Goal: Obtain resource: Obtain resource

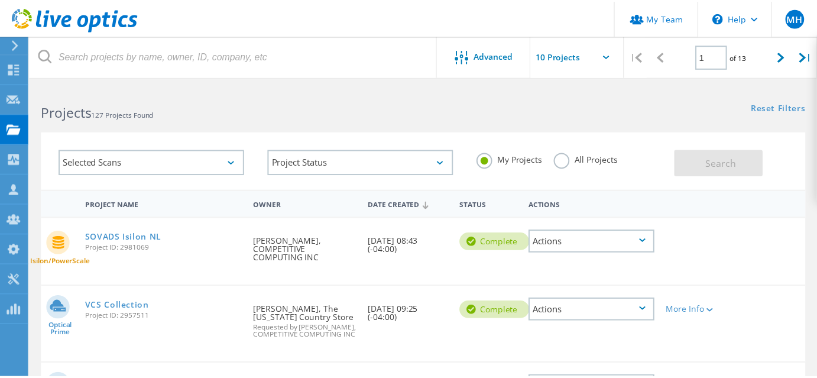
scroll to position [107, 0]
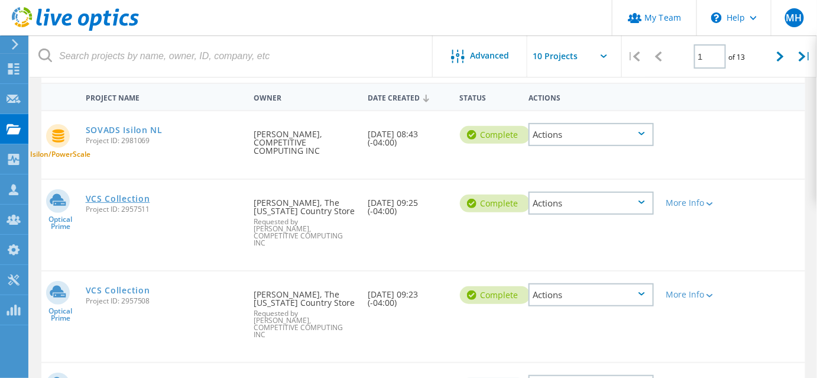
click at [130, 203] on link "VCS Collection" at bounding box center [118, 199] width 64 height 8
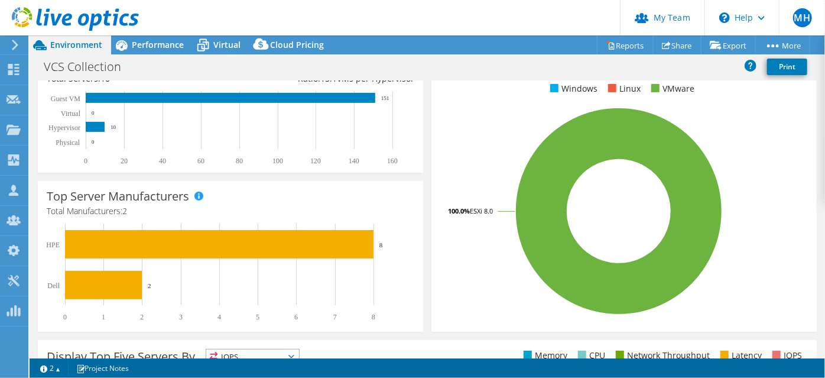
select select "USD"
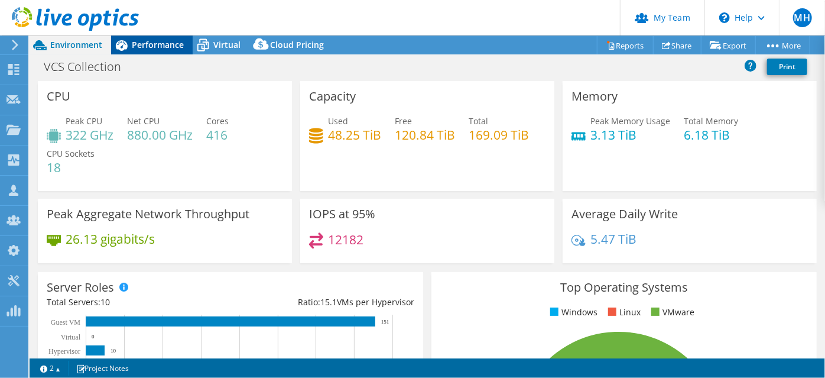
click at [147, 53] on div "Performance" at bounding box center [152, 44] width 82 height 19
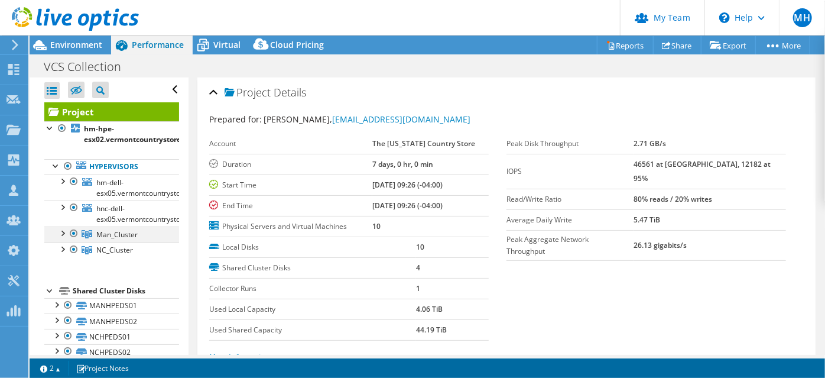
click at [66, 238] on div at bounding box center [62, 232] width 12 height 12
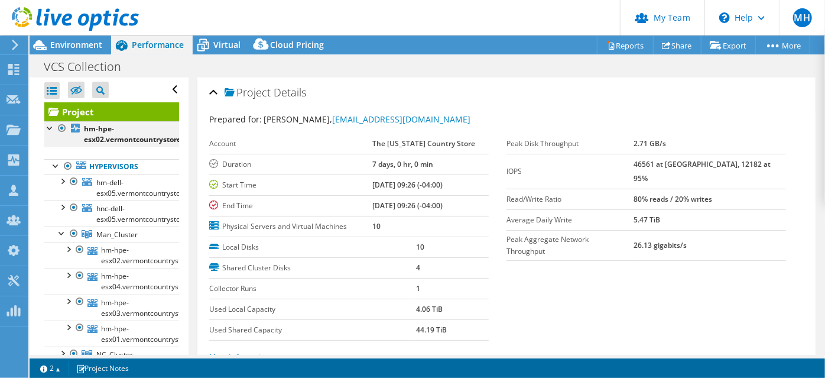
click at [56, 135] on div at bounding box center [62, 128] width 12 height 14
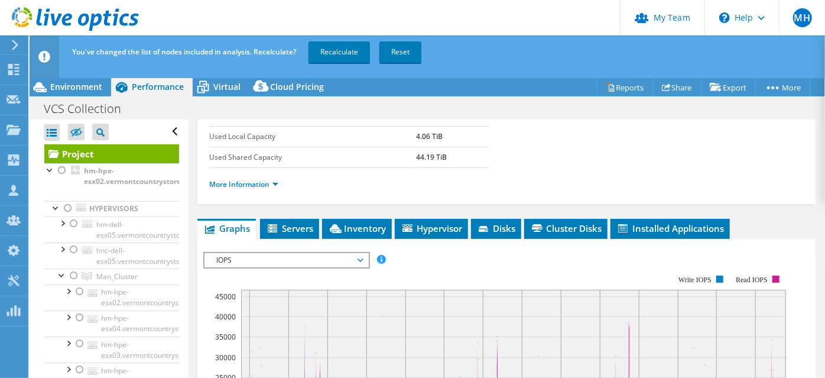
scroll to position [268, 0]
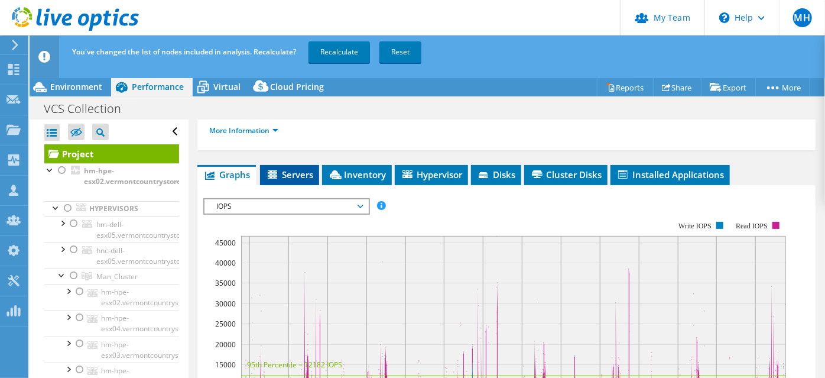
click at [308, 180] on span "Servers" at bounding box center [289, 174] width 47 height 12
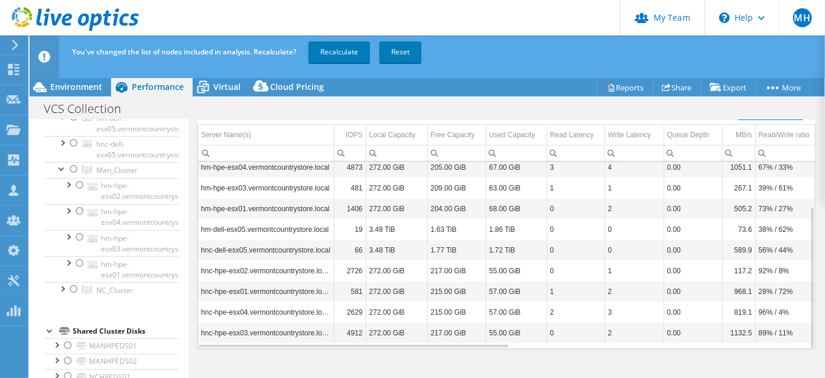
scroll to position [107, 0]
click at [226, 92] on span "Virtual" at bounding box center [226, 86] width 27 height 11
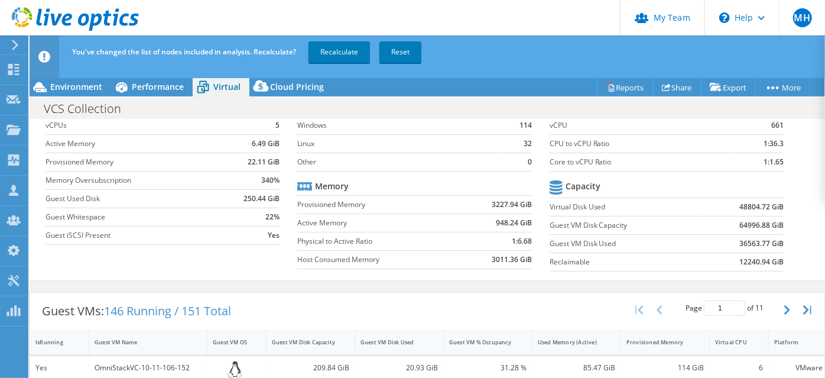
scroll to position [53, 0]
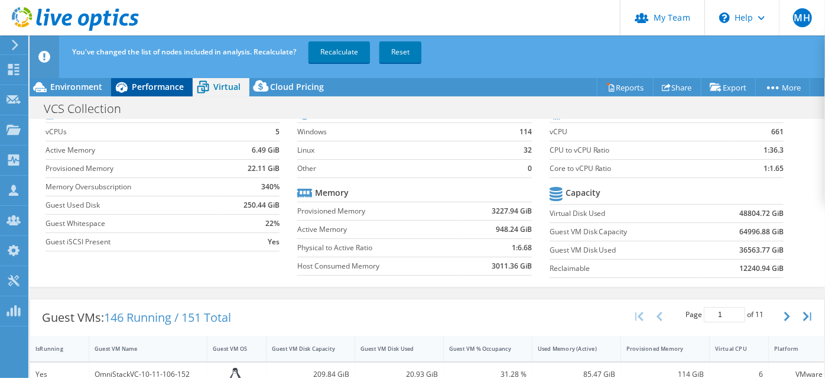
click at [161, 92] on span "Performance" at bounding box center [158, 86] width 52 height 11
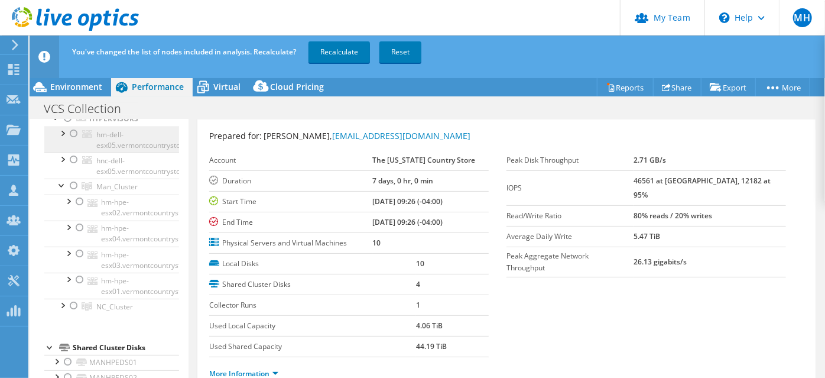
scroll to position [107, 0]
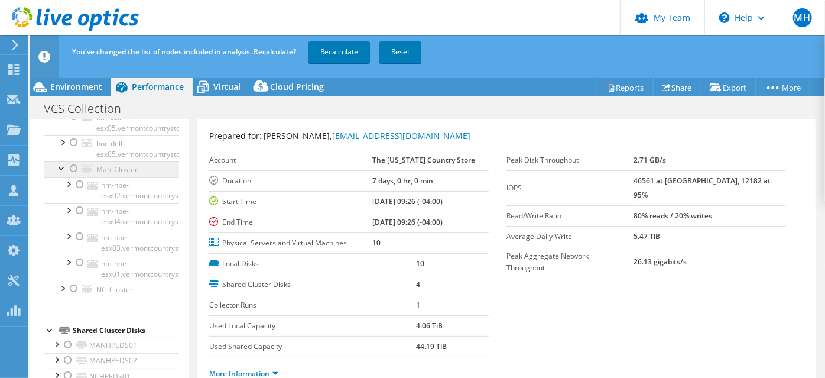
click at [53, 177] on link "Man_Cluster" at bounding box center [111, 168] width 135 height 15
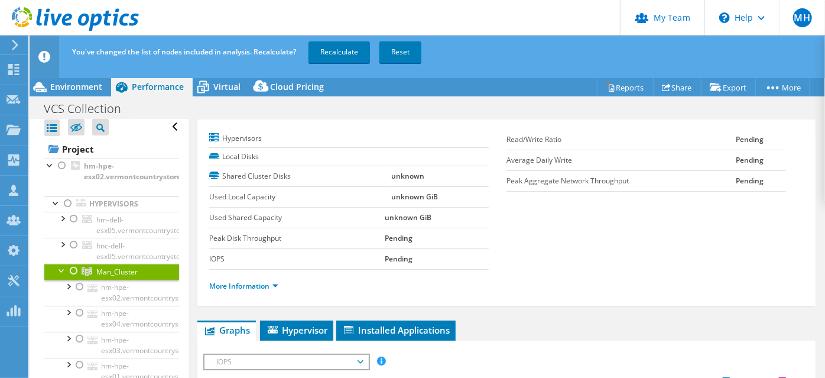
scroll to position [0, 0]
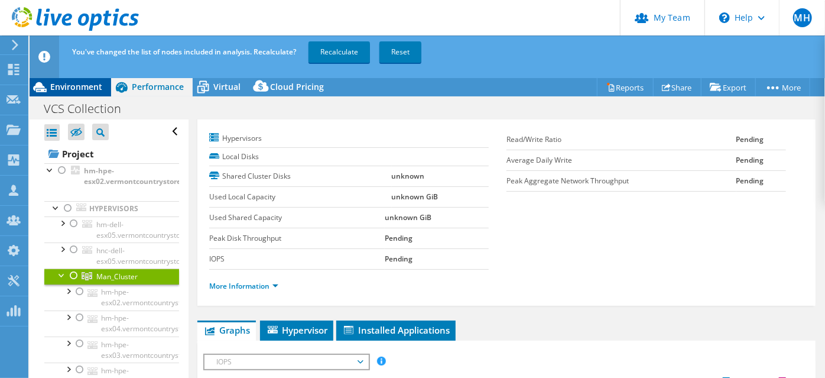
click at [68, 96] on div "Environment" at bounding box center [71, 86] width 82 height 19
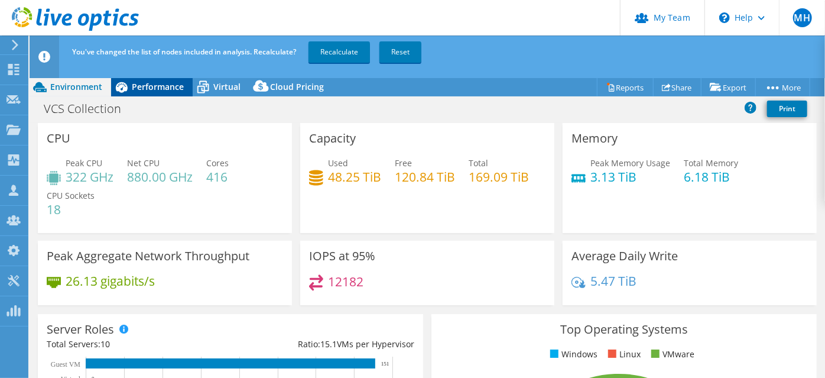
click at [173, 92] on span "Performance" at bounding box center [158, 86] width 52 height 11
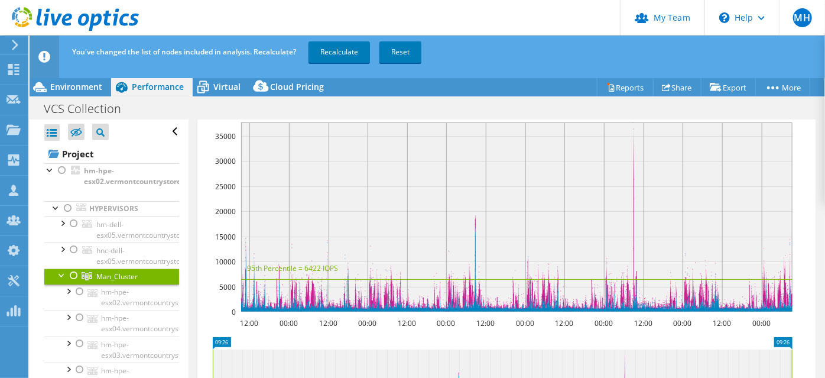
click at [165, 143] on div "Open All Close All Hide Excluded Nodes Project Tree Filter" at bounding box center [111, 131] width 135 height 25
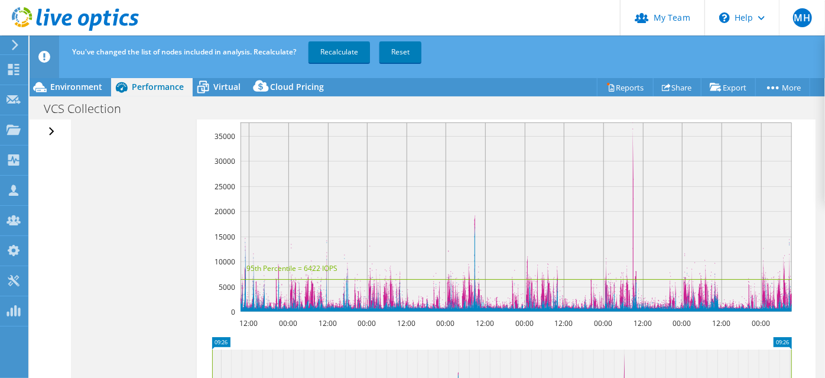
click at [52, 142] on div "Open All Close All Hide Excluded Nodes Project Tree Filter" at bounding box center [52, 131] width 17 height 25
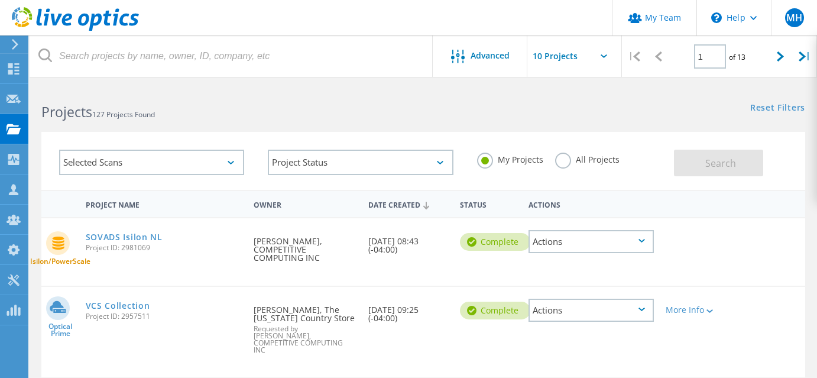
scroll to position [107, 0]
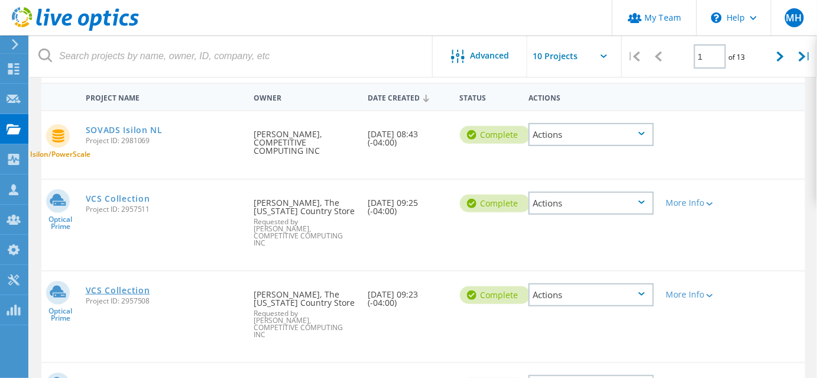
click at [123, 294] on link "VCS Collection" at bounding box center [118, 290] width 64 height 8
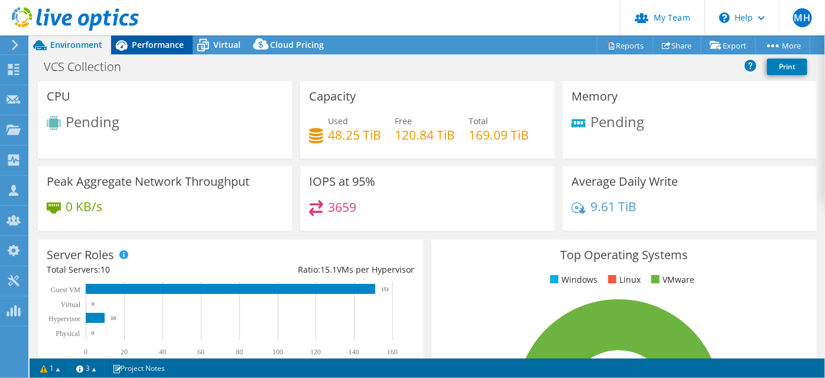
click at [136, 48] on span "Performance" at bounding box center [158, 44] width 52 height 11
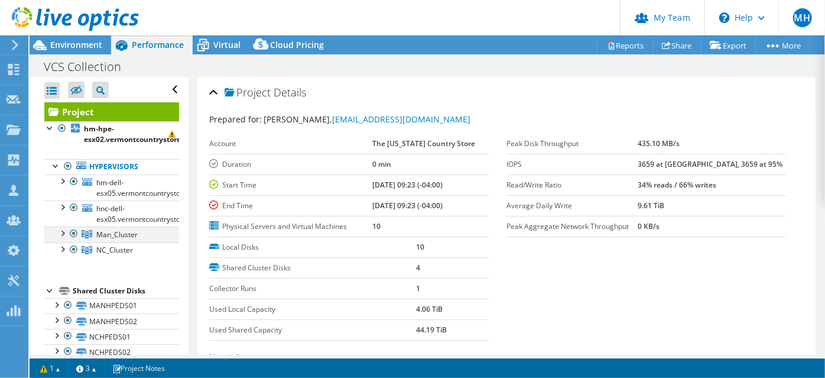
click at [64, 238] on div at bounding box center [62, 232] width 12 height 12
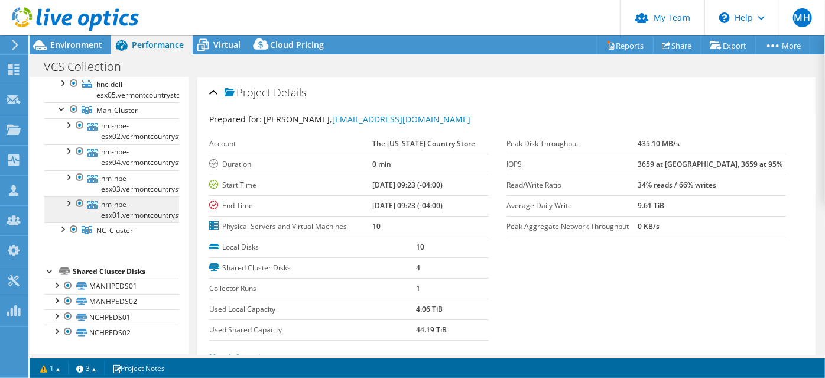
scroll to position [153, 0]
click at [61, 234] on div at bounding box center [62, 228] width 12 height 12
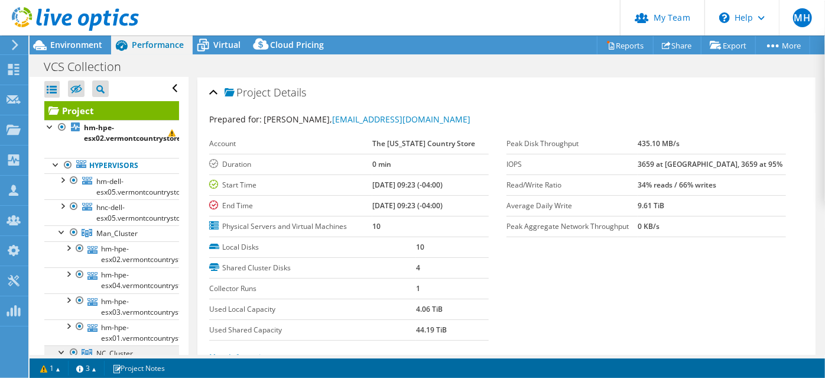
scroll to position [0, 0]
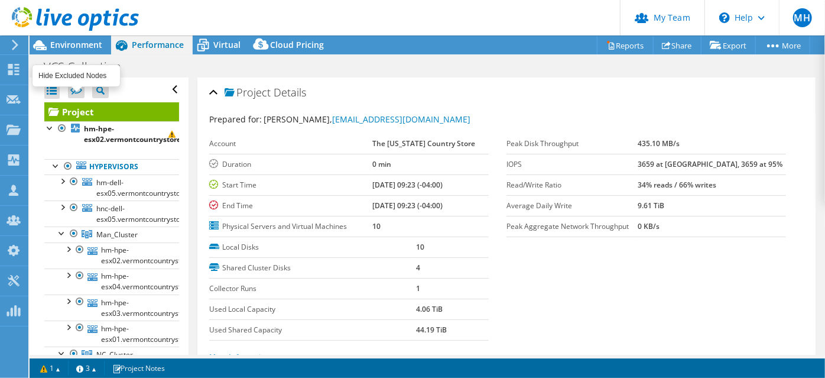
click at [74, 95] on icon at bounding box center [76, 90] width 12 height 9
click at [0, 0] on input "checkbox" at bounding box center [0, 0] width 0 height 0
click at [53, 171] on div at bounding box center [56, 165] width 12 height 12
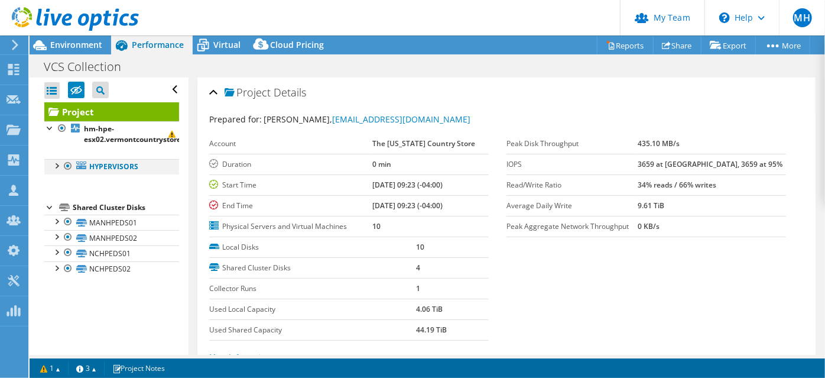
click at [56, 171] on div at bounding box center [56, 165] width 12 height 12
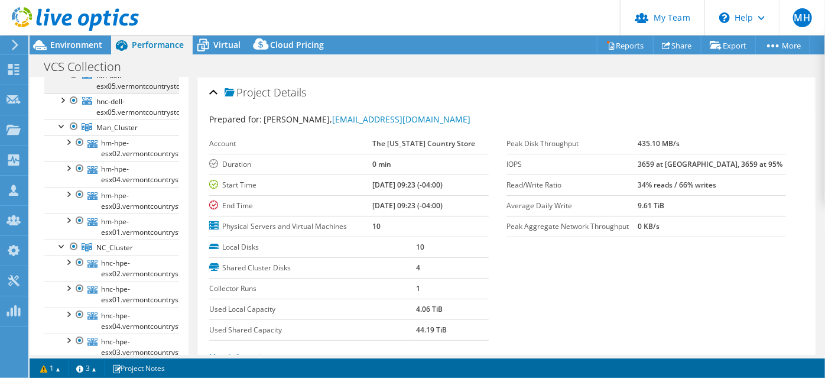
scroll to position [53, 0]
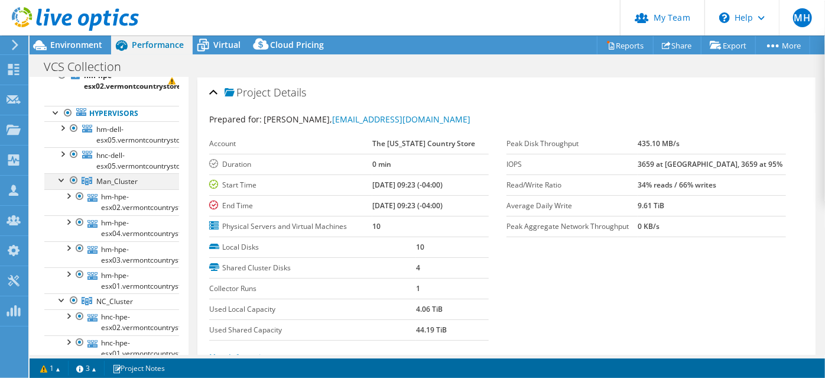
click at [72, 187] on div at bounding box center [74, 180] width 12 height 14
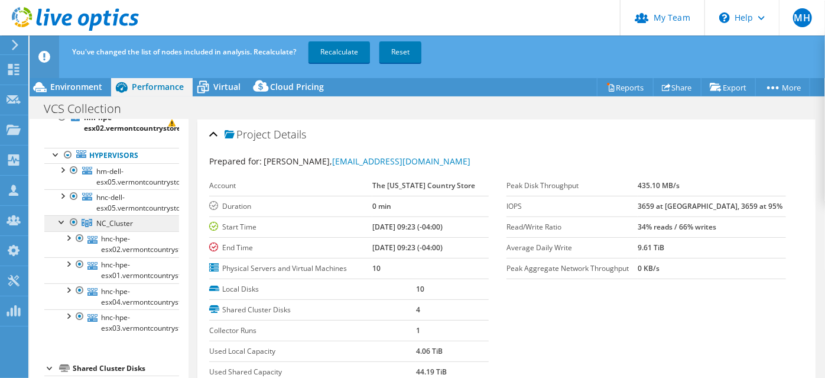
click at [0, 0] on link "NC_Cluster" at bounding box center [0, 0] width 0 height 0
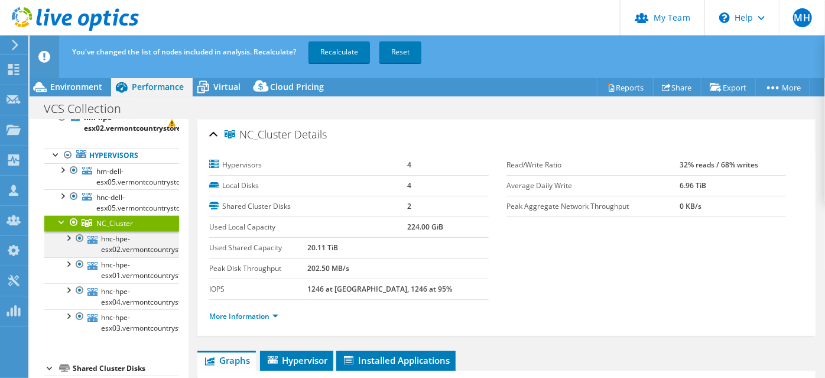
click at [73, 243] on div at bounding box center [68, 237] width 12 height 12
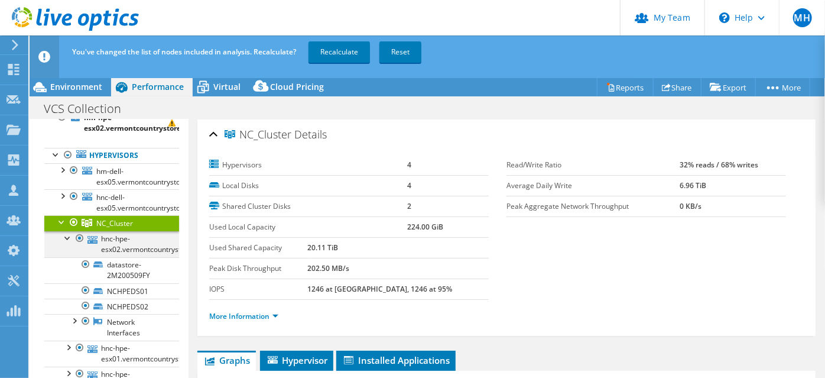
click at [76, 245] on div at bounding box center [80, 238] width 12 height 14
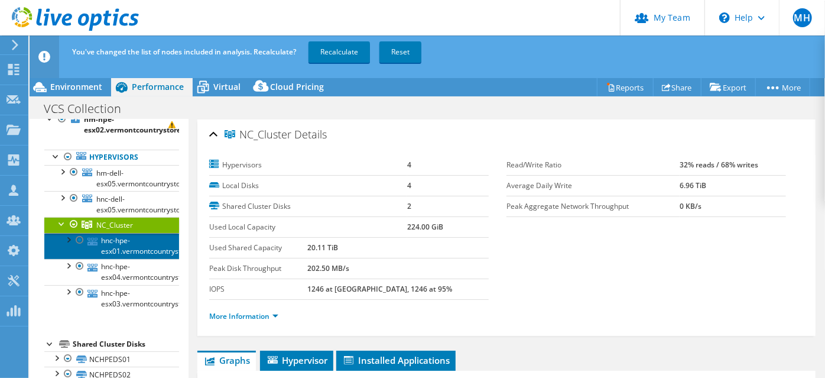
click at [61, 259] on link "hnc-hpe-esx01.vermontcountrystore.local" at bounding box center [111, 246] width 135 height 26
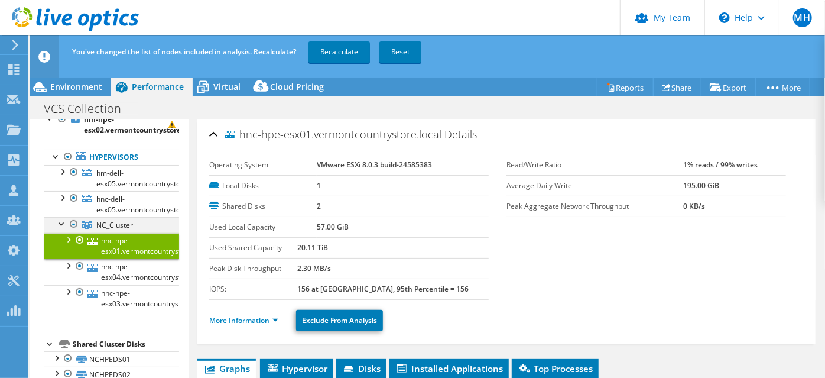
click at [71, 231] on div at bounding box center [74, 224] width 12 height 14
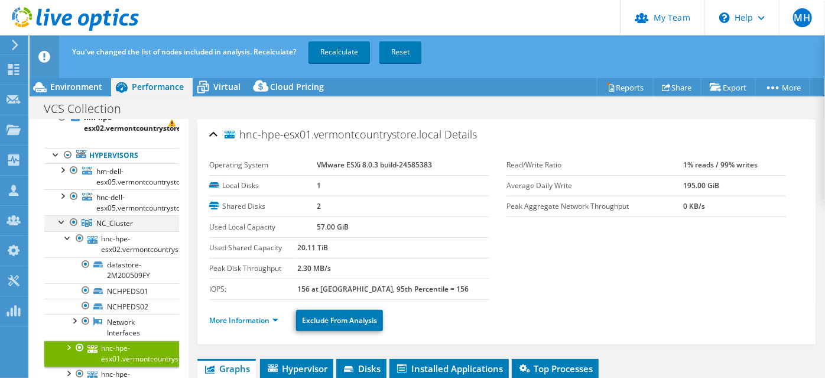
click at [69, 229] on div at bounding box center [74, 222] width 12 height 14
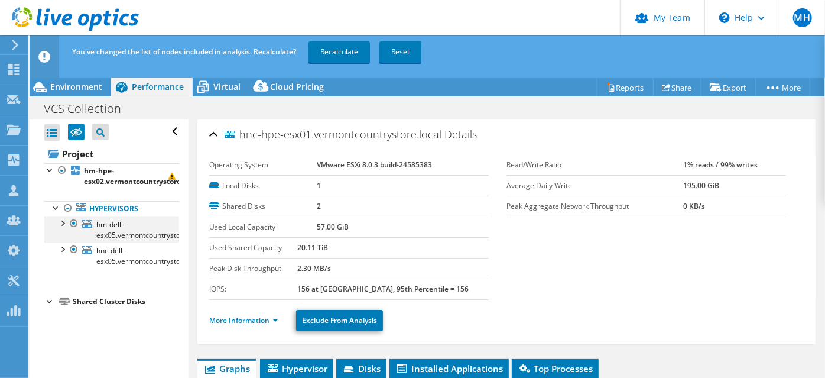
click at [71, 231] on div at bounding box center [74, 223] width 12 height 14
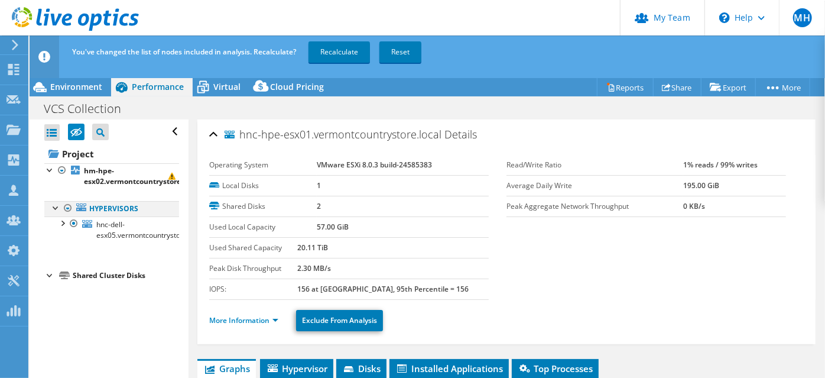
click at [55, 213] on div at bounding box center [56, 207] width 12 height 12
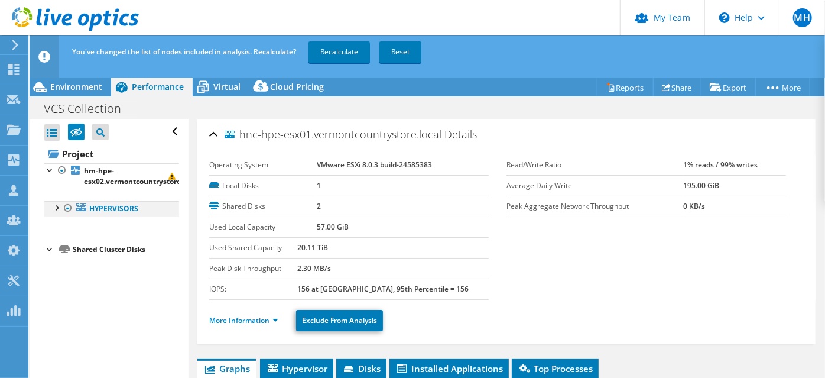
click at [55, 213] on div at bounding box center [56, 207] width 12 height 12
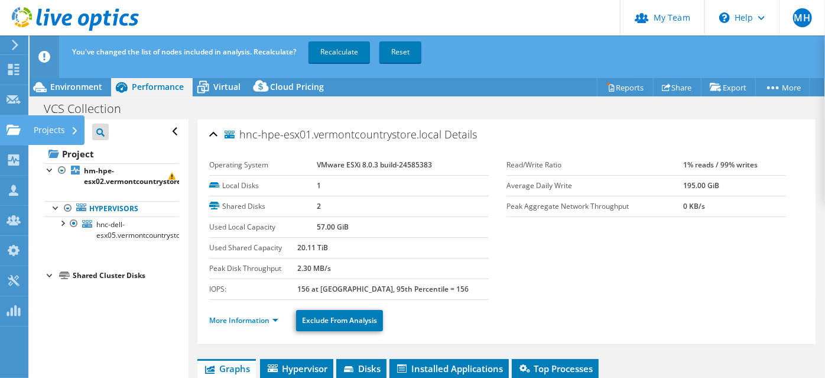
click at [16, 134] on use at bounding box center [14, 129] width 14 height 10
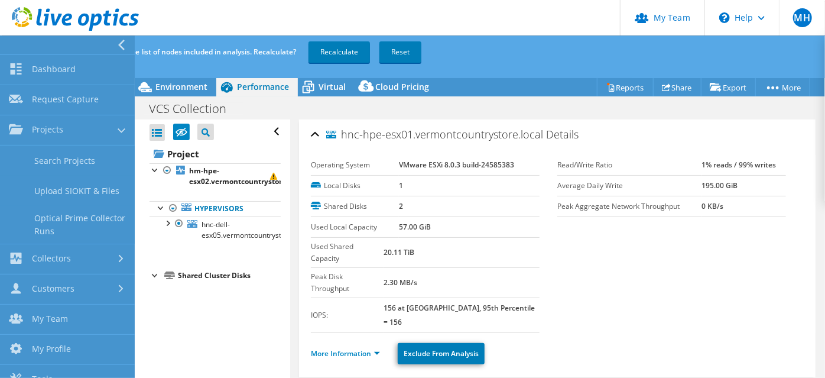
click at [271, 144] on div "Open All Close All Hide Excluded Nodes Project Tree Filter" at bounding box center [215, 131] width 131 height 25
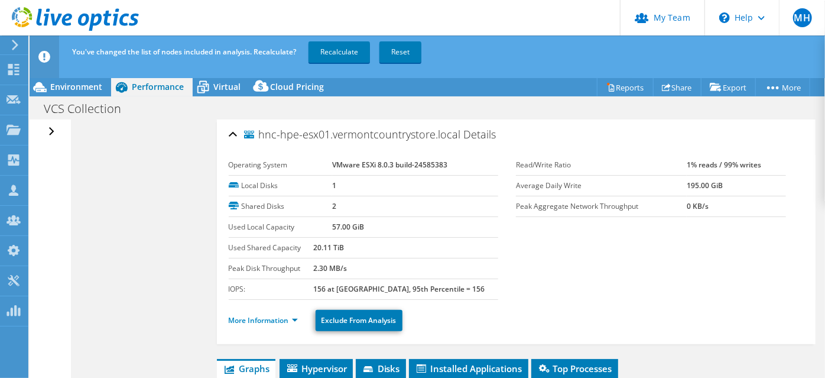
click at [53, 144] on div "Open All Close All Hide Excluded Nodes Project Tree Filter" at bounding box center [52, 131] width 17 height 25
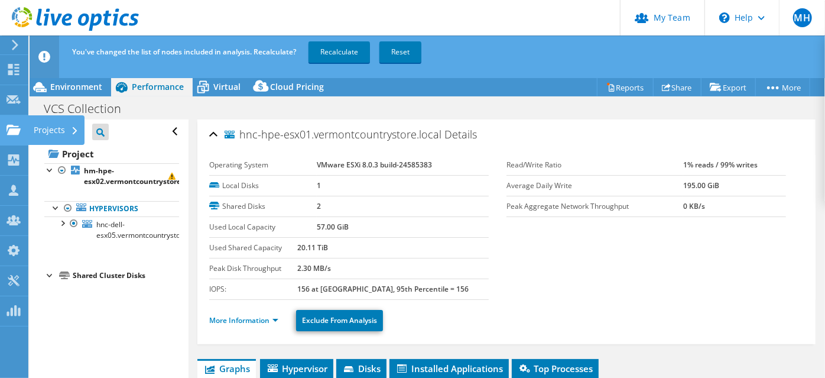
click at [47, 137] on div "Projects" at bounding box center [56, 130] width 57 height 30
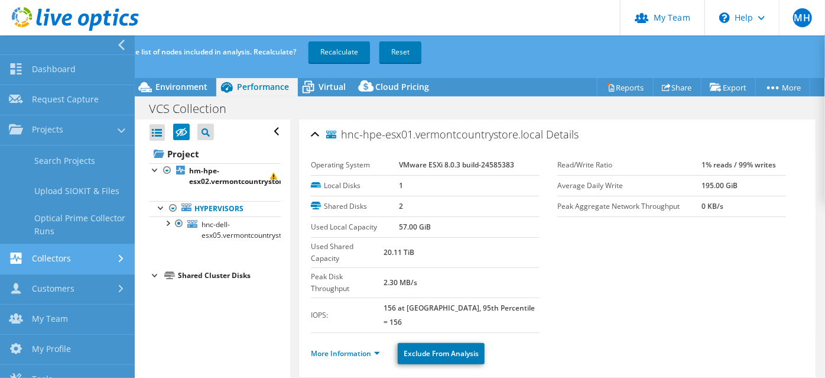
click at [96, 274] on link "Collectors" at bounding box center [67, 259] width 135 height 30
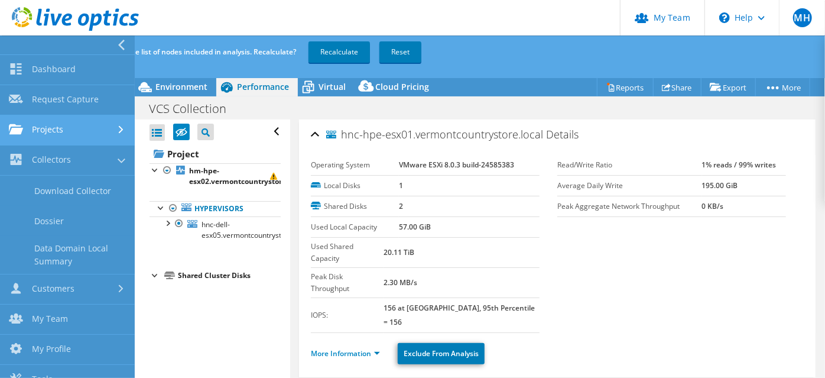
click at [116, 134] on div at bounding box center [122, 130] width 13 height 8
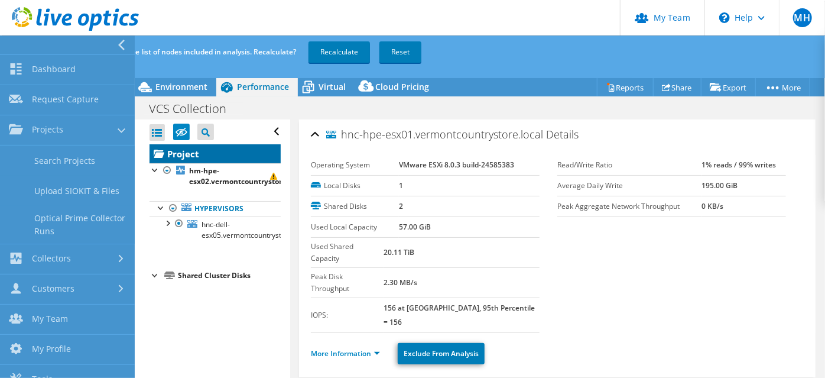
click at [170, 163] on link "Project" at bounding box center [215, 153] width 131 height 19
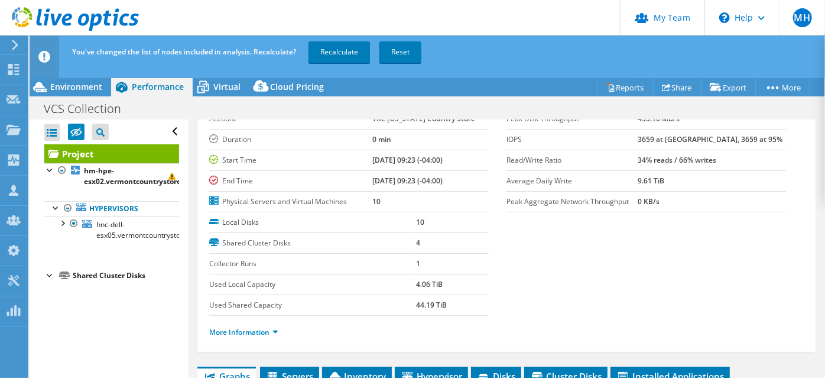
scroll to position [53, 0]
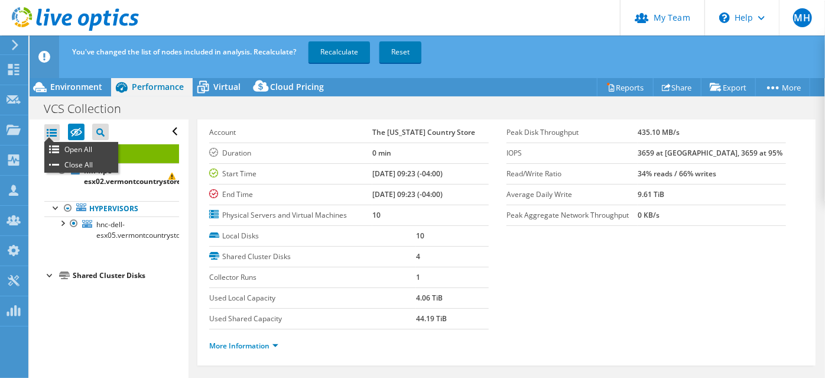
click at [50, 141] on div at bounding box center [51, 132] width 15 height 17
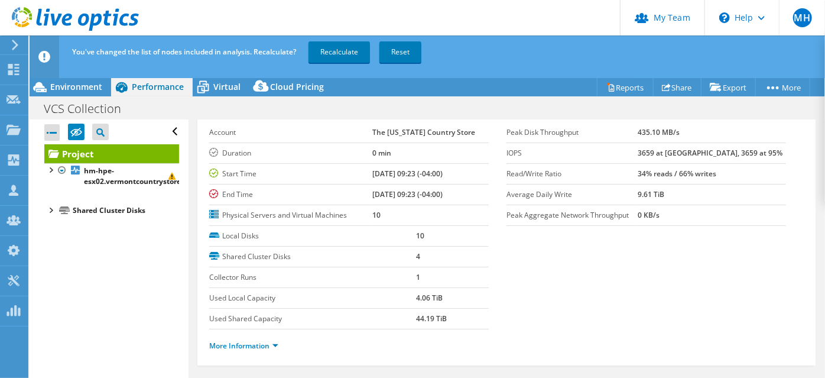
click at [50, 157] on icon at bounding box center [54, 154] width 10 height 5
click at [17, 138] on div at bounding box center [14, 131] width 14 height 13
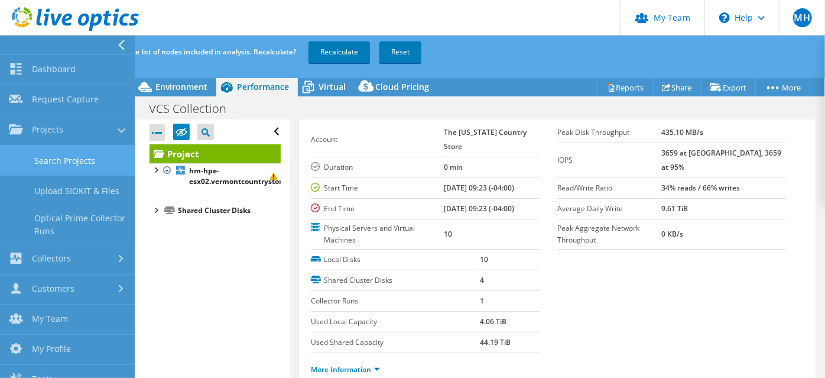
click at [43, 168] on link "Search Projects" at bounding box center [67, 160] width 135 height 30
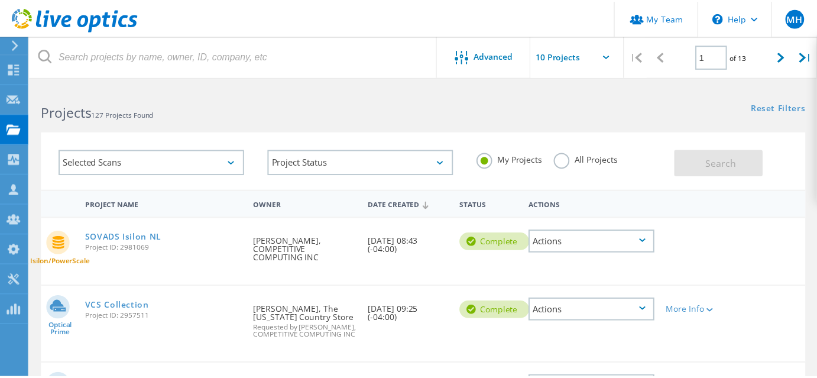
scroll to position [161, 0]
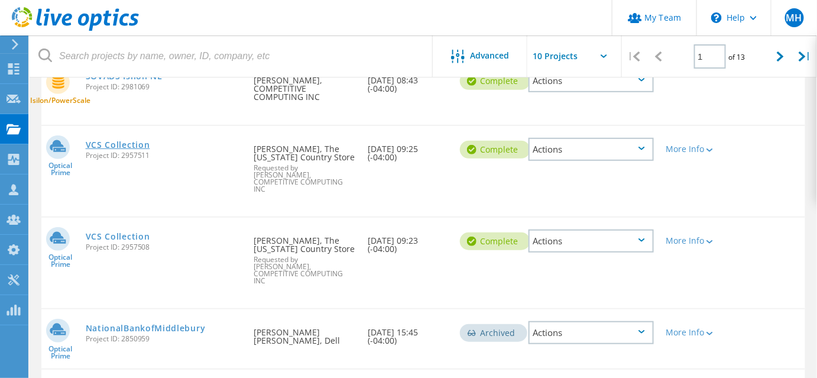
click at [114, 149] on link "VCS Collection" at bounding box center [118, 145] width 64 height 8
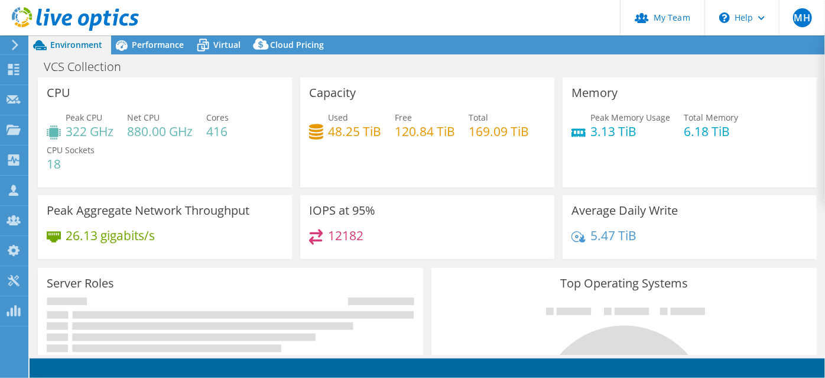
select select "USD"
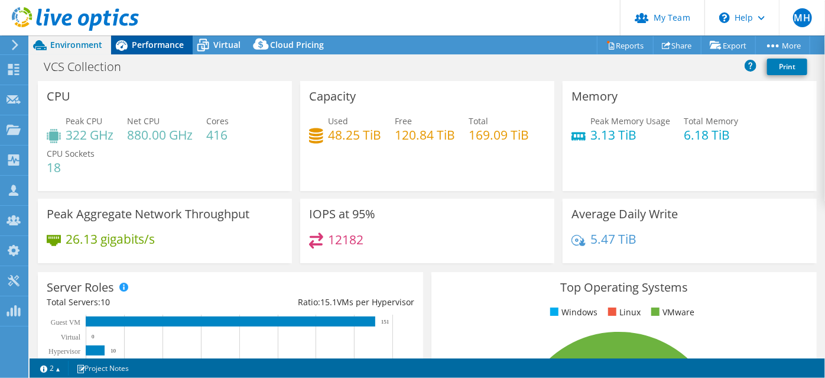
click at [149, 42] on span "Performance" at bounding box center [158, 44] width 52 height 11
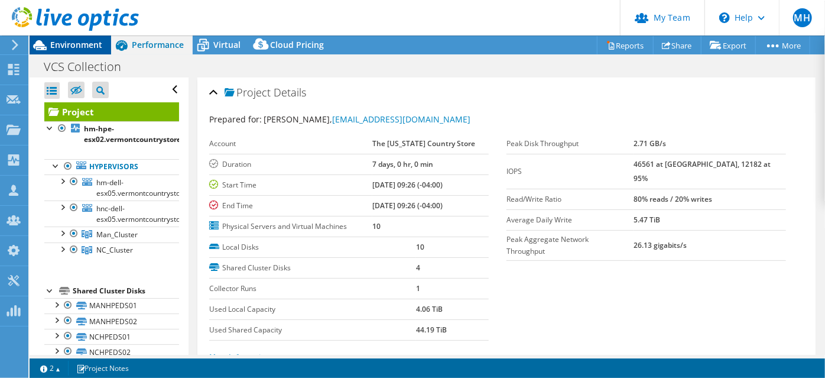
click at [69, 48] on span "Environment" at bounding box center [76, 44] width 52 height 11
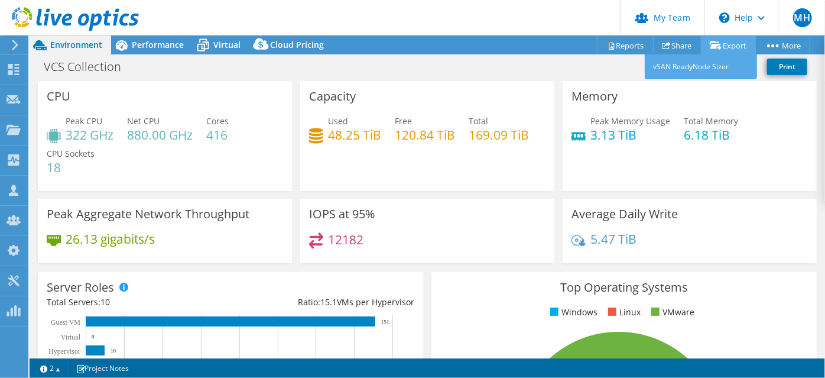
click at [715, 48] on icon at bounding box center [716, 45] width 12 height 9
click at [720, 73] on link "vSAN ReadyNode Sizer" at bounding box center [701, 66] width 112 height 25
click at [727, 47] on link "Export" at bounding box center [728, 45] width 55 height 18
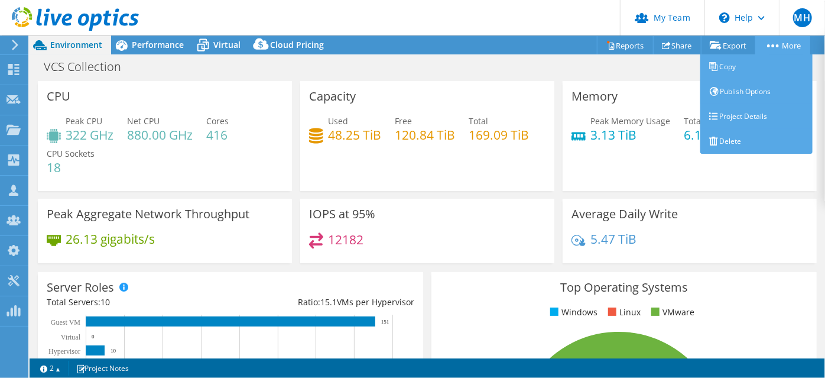
click at [768, 47] on circle at bounding box center [768, 45] width 3 height 3
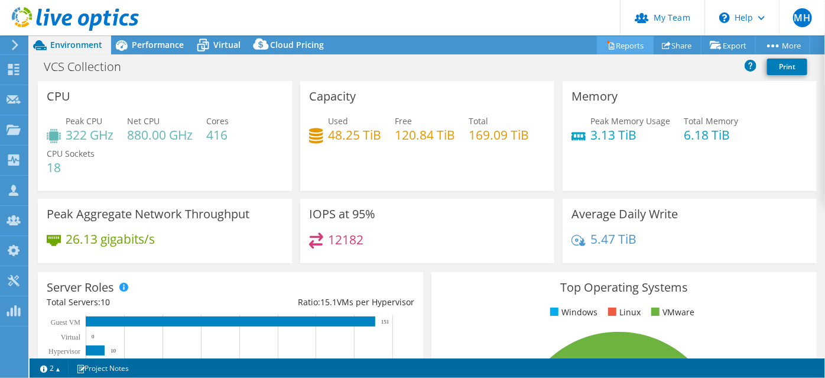
click at [616, 50] on link "Reports" at bounding box center [625, 45] width 57 height 18
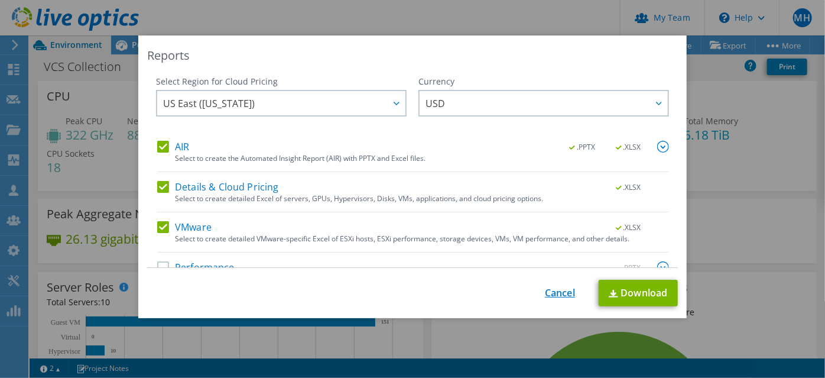
click at [560, 293] on link "Cancel" at bounding box center [560, 292] width 30 height 11
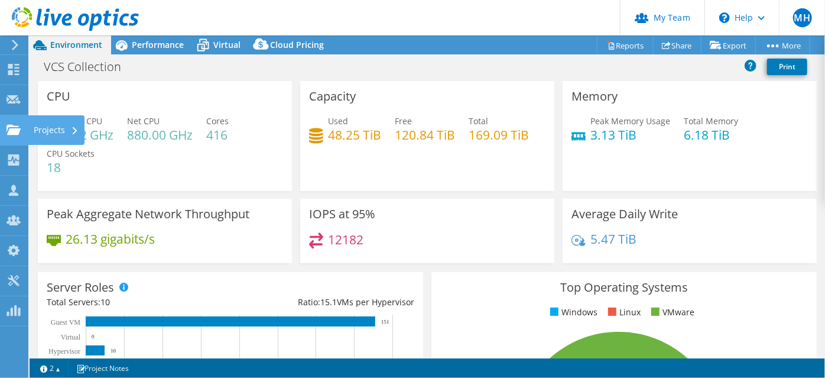
click at [7, 134] on use at bounding box center [14, 129] width 14 height 10
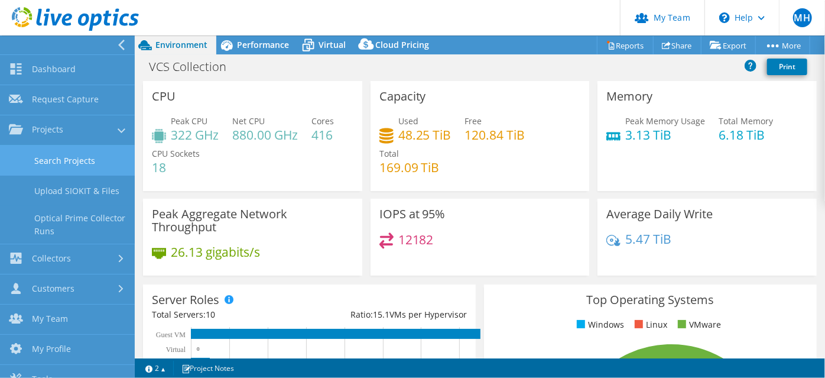
click at [65, 162] on link "Search Projects" at bounding box center [67, 160] width 135 height 30
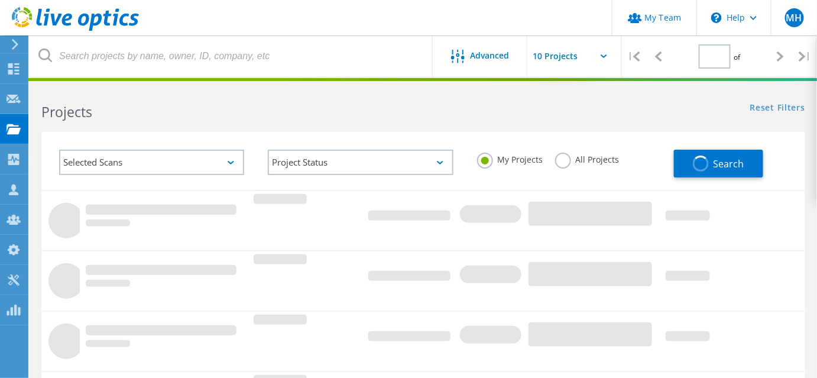
type input "1"
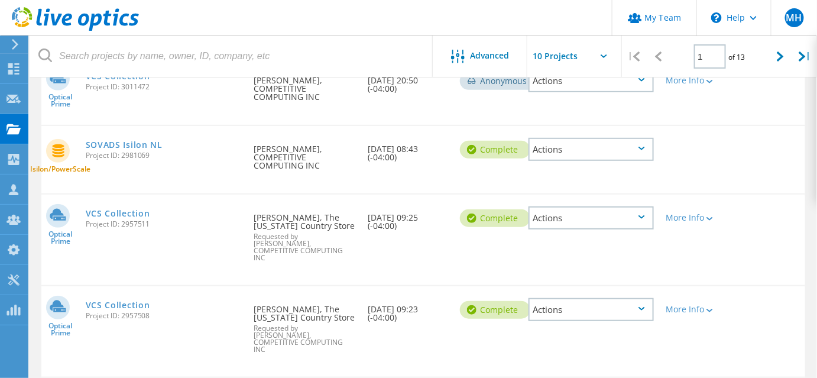
scroll to position [107, 0]
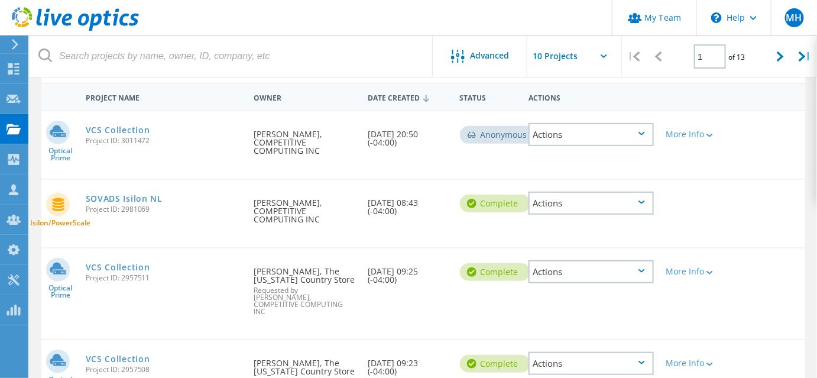
click at [647, 138] on div "Actions" at bounding box center [592, 134] width 126 height 23
click at [592, 163] on div "Delete" at bounding box center [592, 162] width 124 height 18
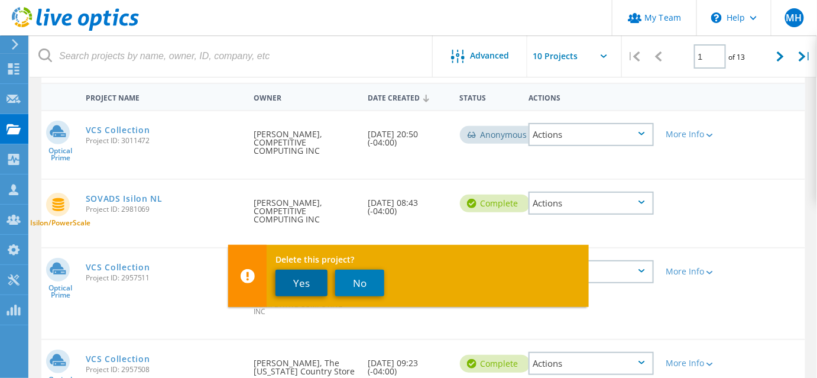
click at [307, 272] on button "Yes" at bounding box center [301, 283] width 52 height 27
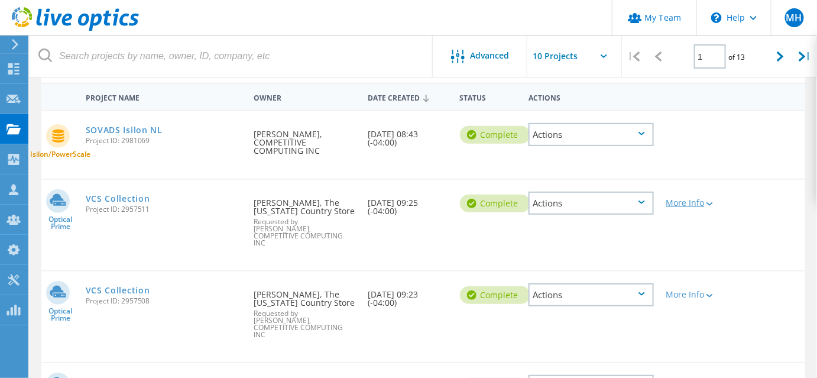
click at [706, 206] on icon at bounding box center [709, 204] width 7 height 4
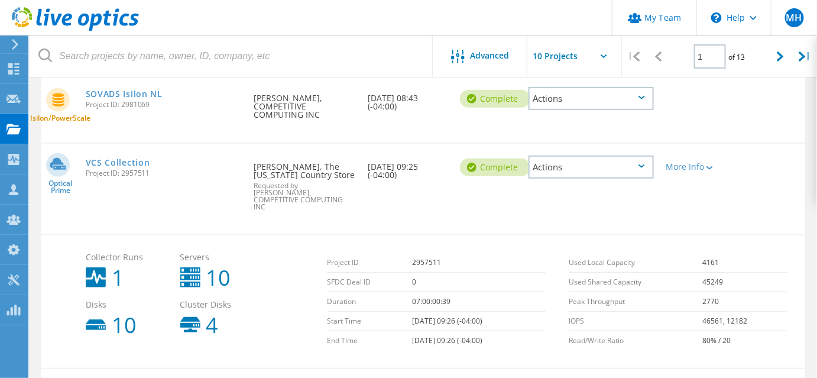
scroll to position [161, 0]
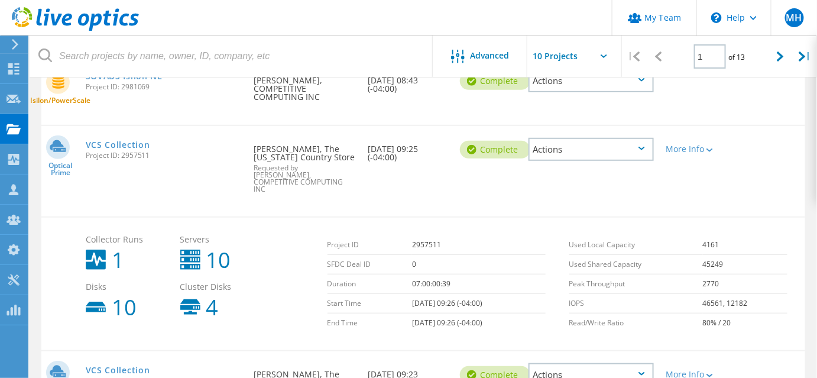
click at [642, 150] on icon at bounding box center [641, 149] width 7 height 4
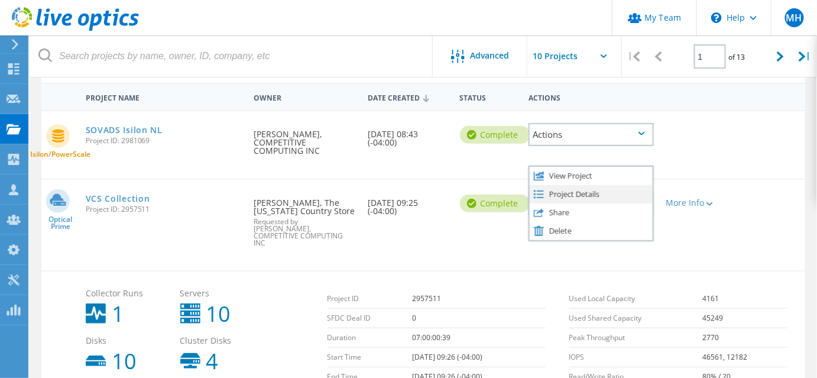
click at [578, 201] on div "Project Details" at bounding box center [592, 194] width 124 height 18
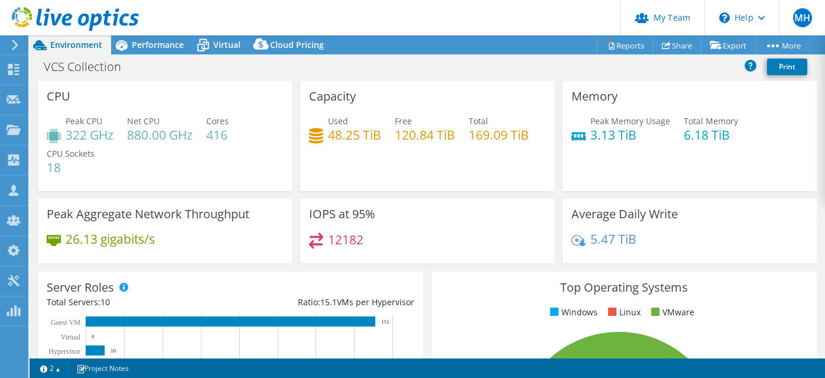
select select "USD"
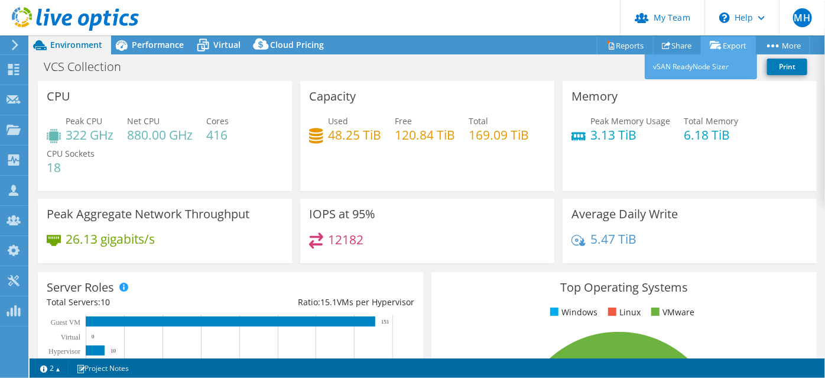
click at [735, 44] on link "Export" at bounding box center [728, 45] width 55 height 18
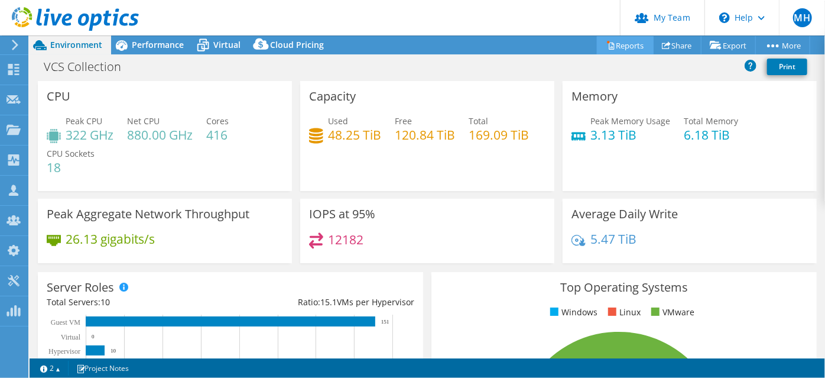
click at [627, 44] on link "Reports" at bounding box center [625, 45] width 57 height 18
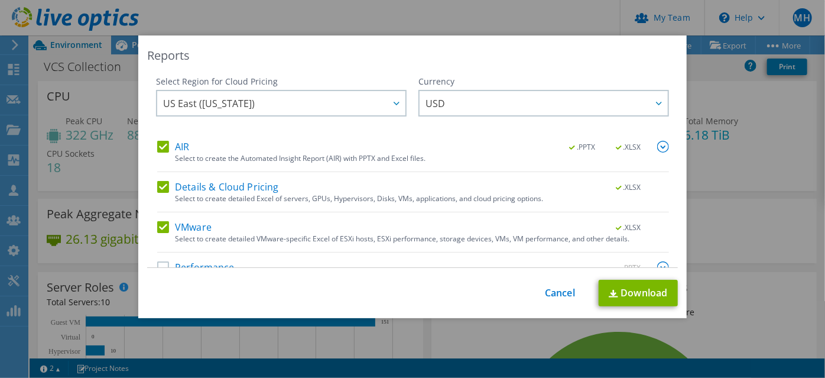
click at [158, 141] on label "AIR" at bounding box center [173, 147] width 32 height 12
click at [0, 0] on input "AIR" at bounding box center [0, 0] width 0 height 0
click at [162, 187] on label "Details & Cloud Pricing" at bounding box center [218, 187] width 122 height 12
click at [0, 0] on input "Details & Cloud Pricing" at bounding box center [0, 0] width 0 height 0
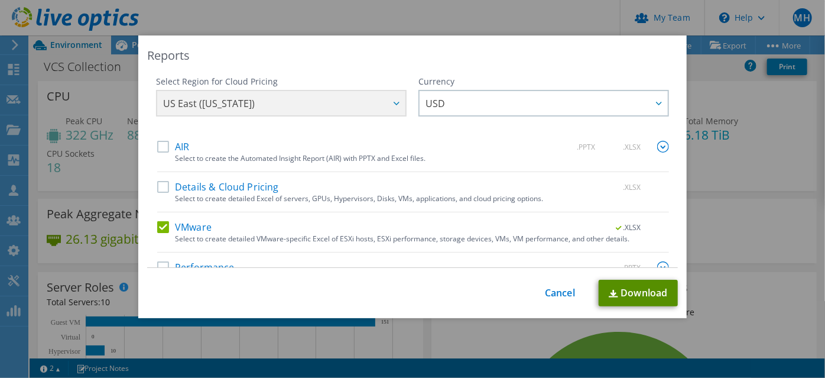
click at [636, 295] on link "Download" at bounding box center [638, 293] width 79 height 27
click at [566, 290] on link "Cancel" at bounding box center [560, 292] width 30 height 11
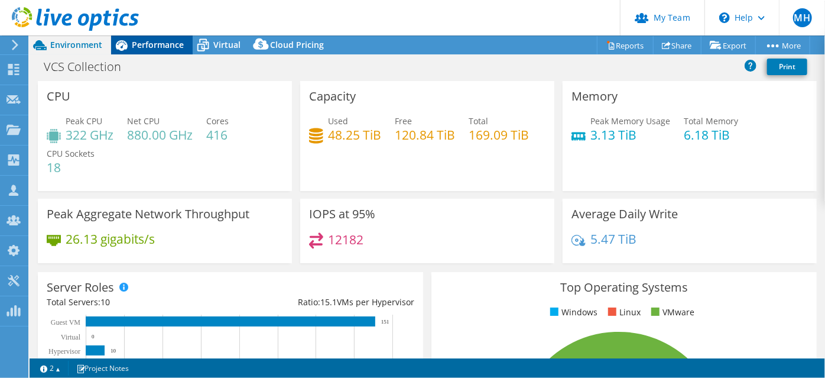
click at [155, 48] on span "Performance" at bounding box center [158, 44] width 52 height 11
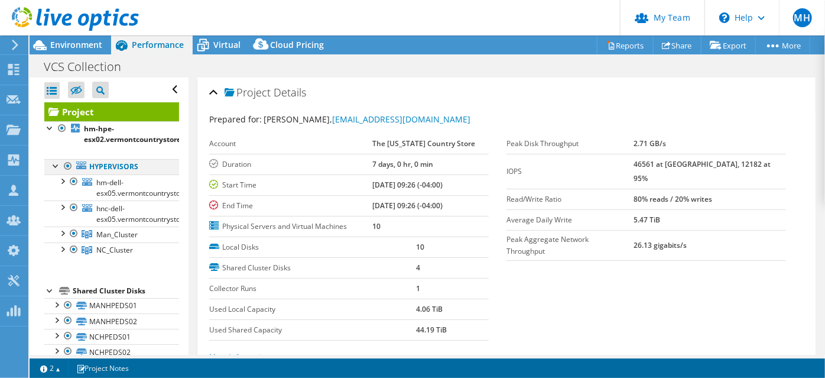
click at [57, 171] on div at bounding box center [56, 165] width 12 height 12
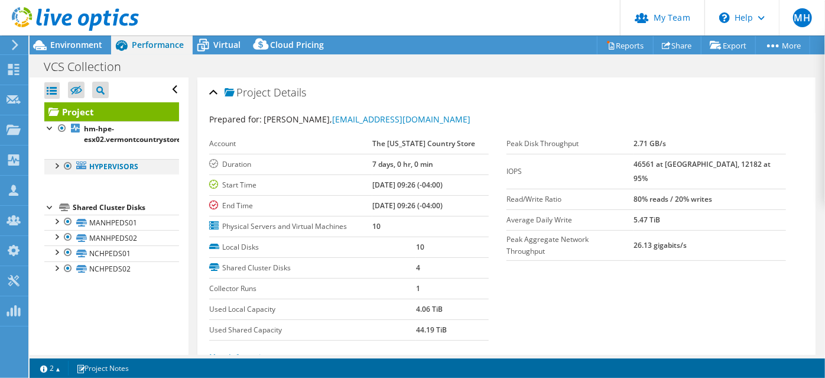
click at [56, 171] on div at bounding box center [56, 165] width 12 height 12
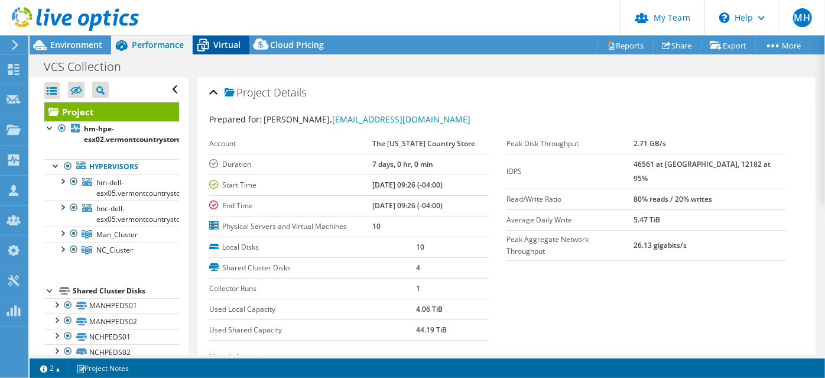
click at [211, 39] on icon at bounding box center [203, 45] width 21 height 21
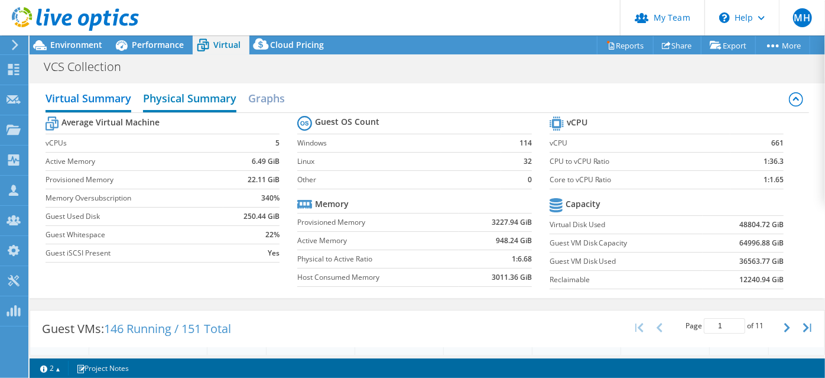
click at [180, 109] on h2 "Physical Summary" at bounding box center [189, 99] width 93 height 26
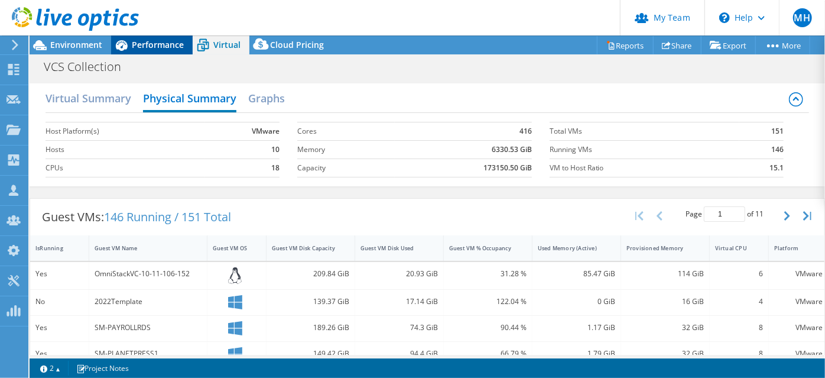
click at [168, 44] on span "Performance" at bounding box center [158, 44] width 52 height 11
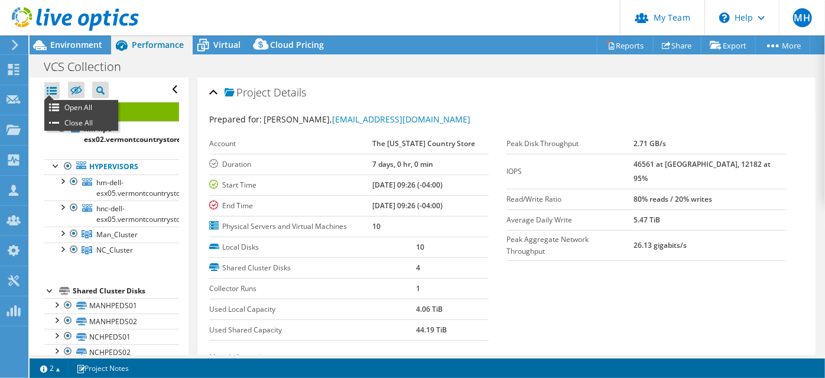
click at [57, 99] on div at bounding box center [51, 90] width 15 height 17
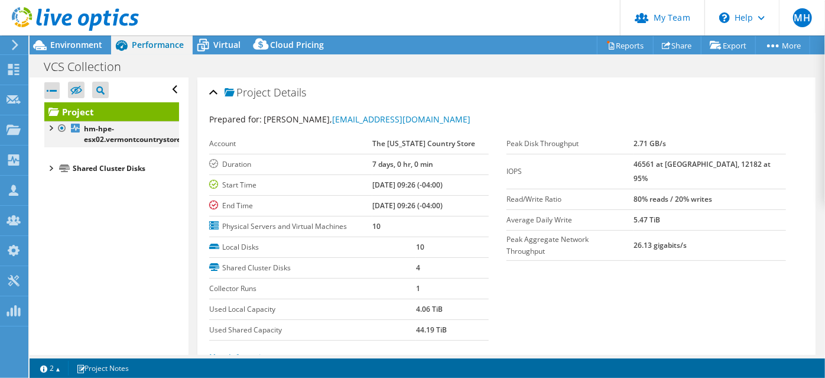
click at [44, 133] on div at bounding box center [50, 127] width 12 height 12
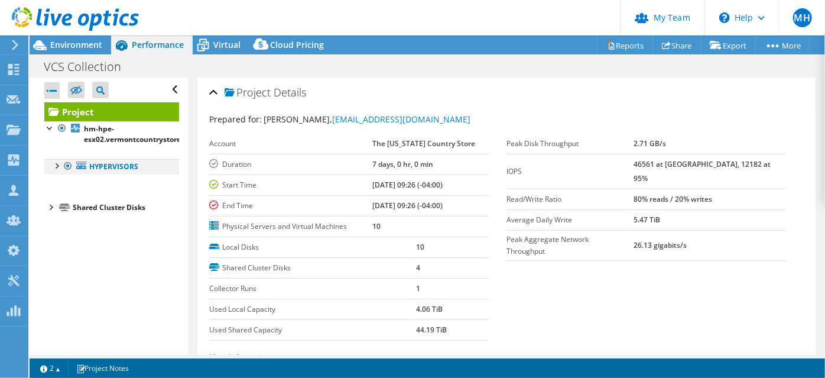
click at [57, 171] on div at bounding box center [56, 165] width 12 height 12
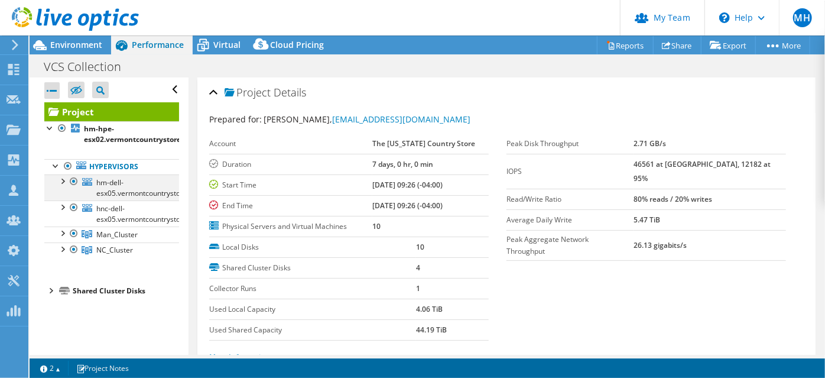
scroll to position [1, 0]
click at [73, 189] on div at bounding box center [74, 181] width 12 height 14
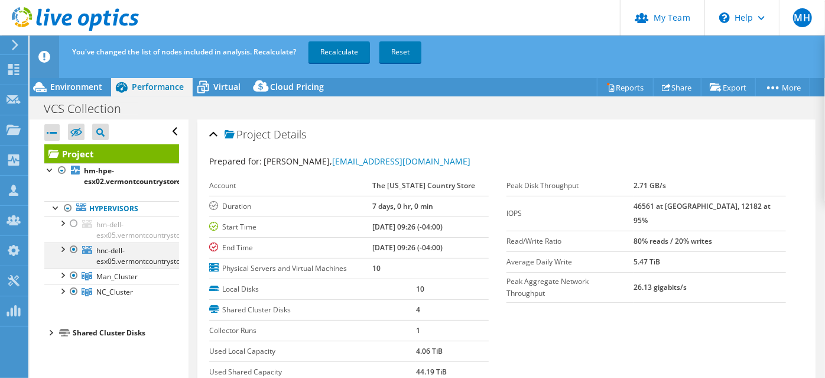
click at [70, 257] on div at bounding box center [74, 249] width 12 height 14
click at [71, 283] on div at bounding box center [74, 275] width 12 height 14
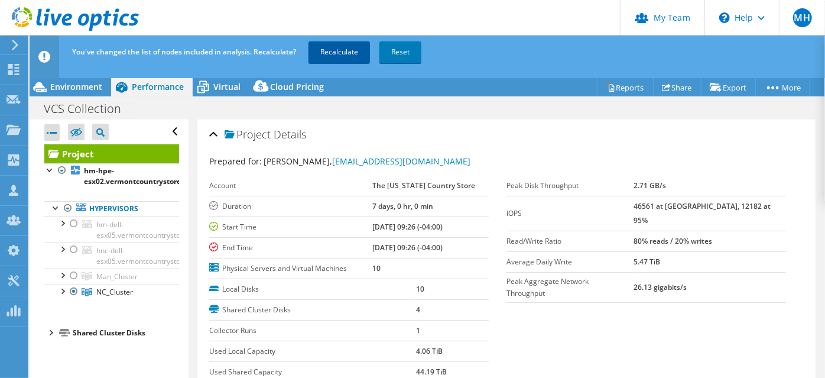
click at [343, 56] on link "Recalculate" at bounding box center [339, 51] width 61 height 21
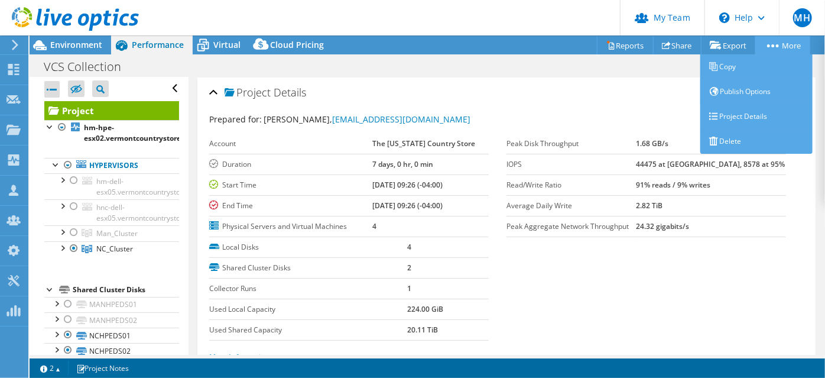
click at [788, 51] on link "More" at bounding box center [783, 45] width 55 height 18
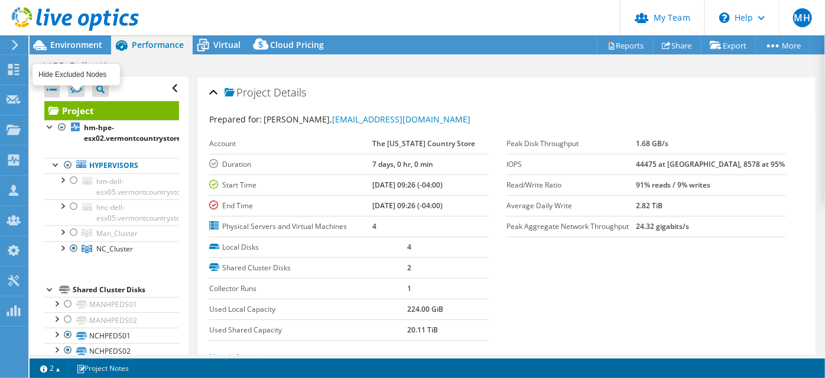
click at [78, 93] on icon at bounding box center [76, 89] width 12 height 9
click at [0, 0] on input "checkbox" at bounding box center [0, 0] width 0 height 0
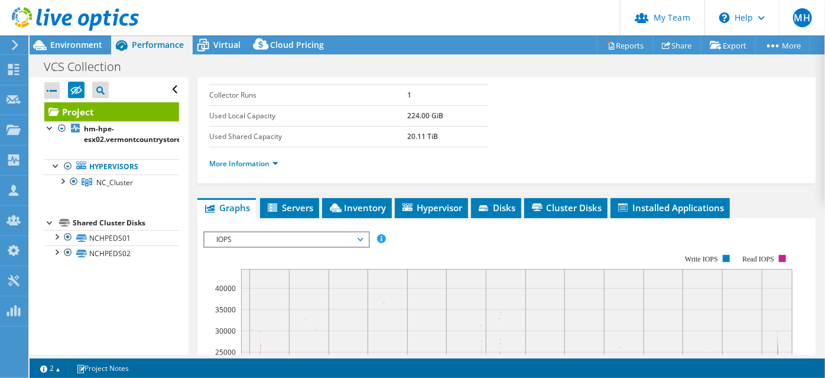
scroll to position [215, 0]
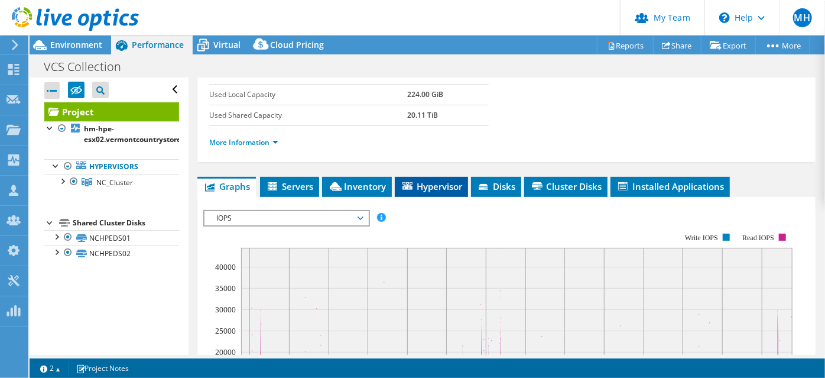
click at [436, 192] on span "Hypervisor" at bounding box center [431, 186] width 61 height 12
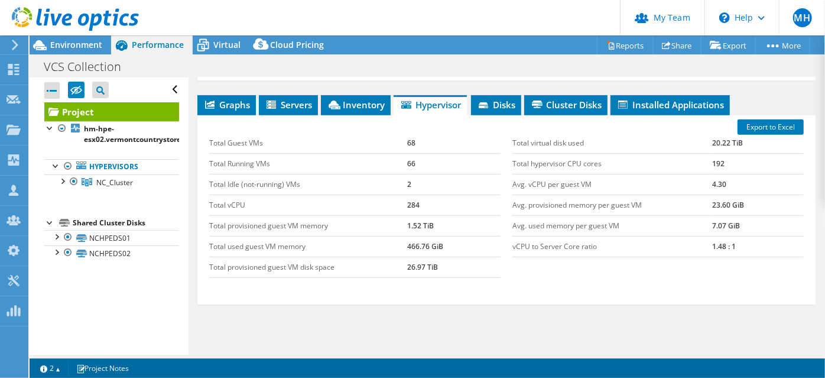
scroll to position [322, 0]
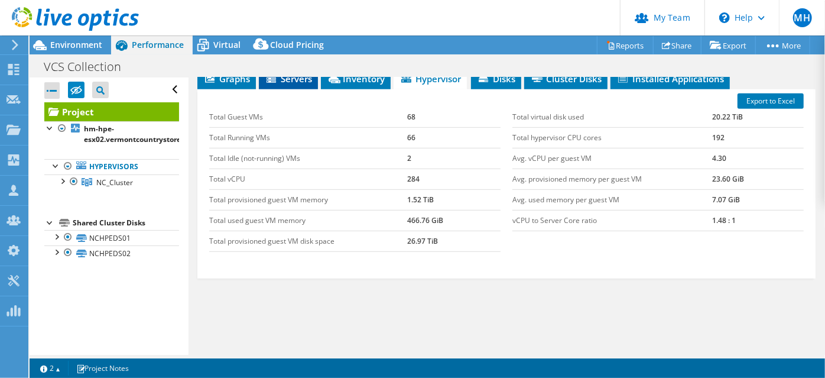
click at [296, 89] on li "Servers" at bounding box center [288, 79] width 59 height 20
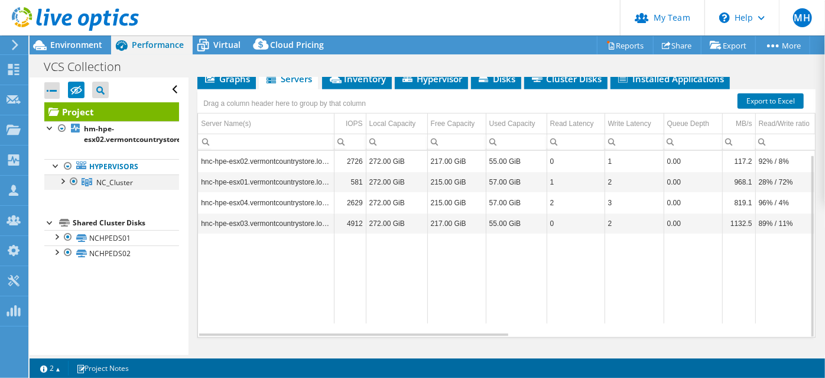
click at [58, 186] on div at bounding box center [62, 180] width 12 height 12
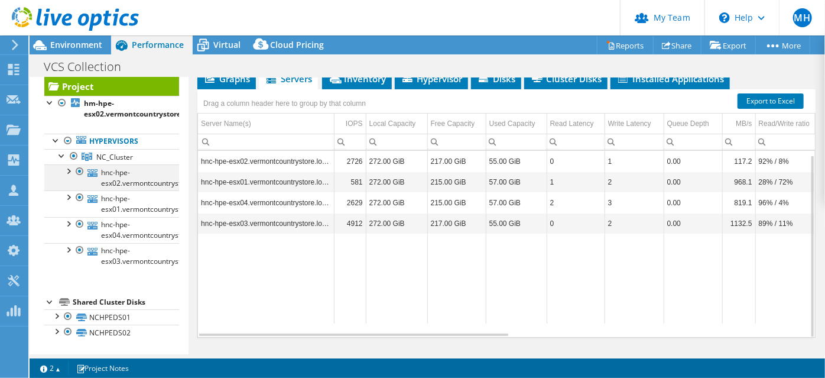
scroll to position [0, 0]
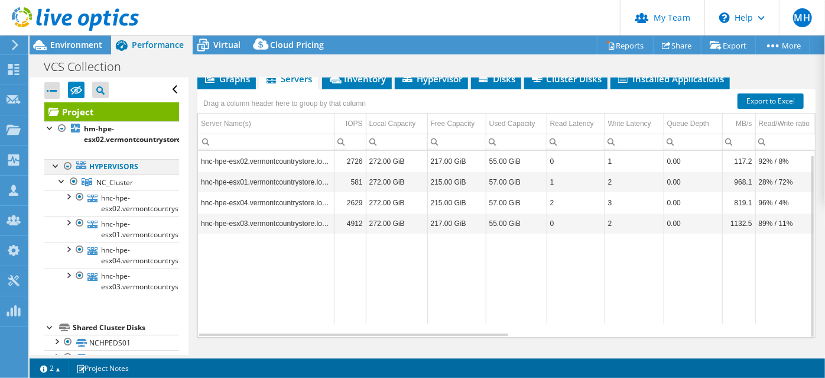
click at [56, 171] on div at bounding box center [56, 165] width 12 height 12
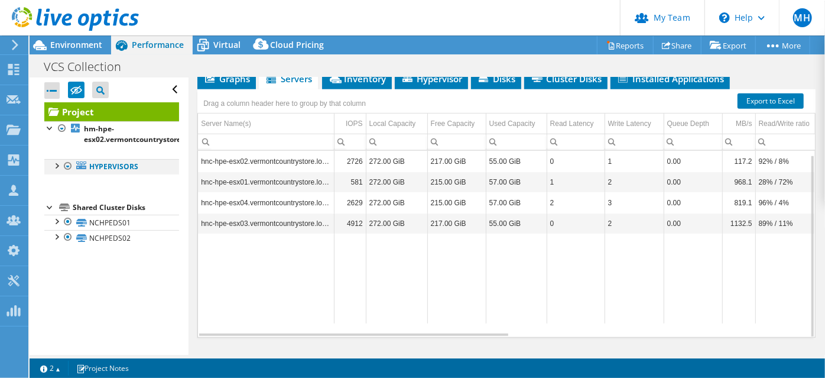
click at [56, 171] on div at bounding box center [56, 165] width 12 height 12
